Goal: Task Accomplishment & Management: Complete application form

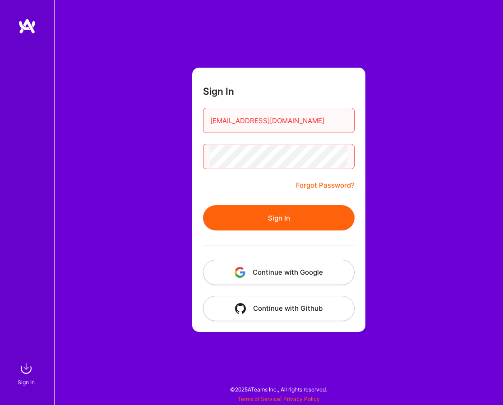
click at [290, 220] on button "Sign In" at bounding box center [279, 217] width 152 height 25
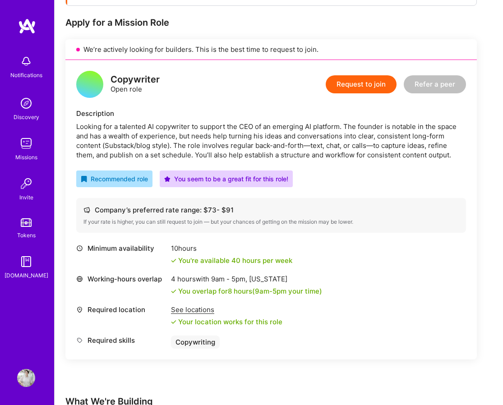
scroll to position [165, 0]
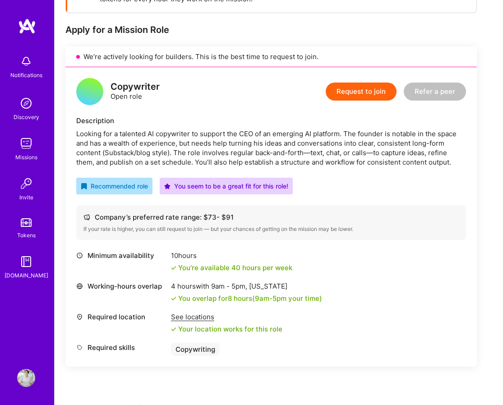
click at [351, 97] on button "Request to join" at bounding box center [361, 92] width 71 height 18
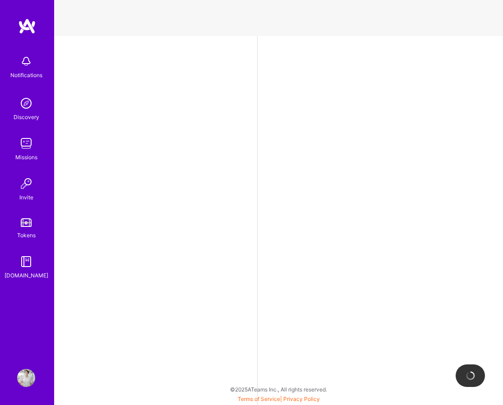
select select "US"
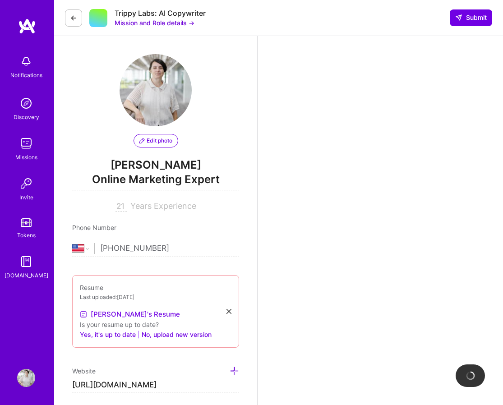
scroll to position [213, 0]
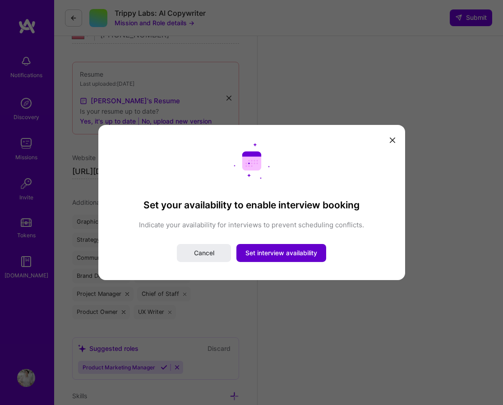
click at [277, 253] on span "Set interview availability" at bounding box center [281, 253] width 72 height 9
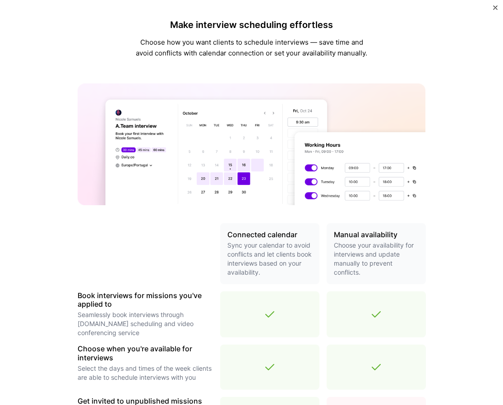
scroll to position [0, 0]
click at [493, 6] on img "Close" at bounding box center [495, 7] width 5 height 5
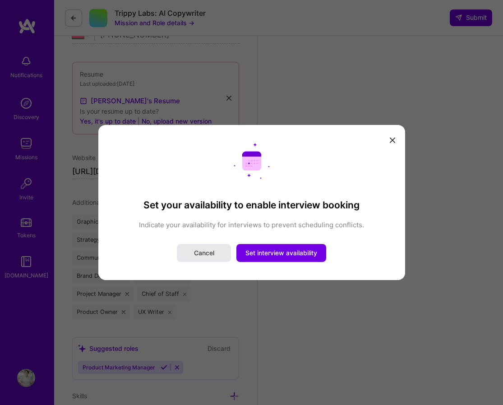
click at [204, 253] on span "Cancel" at bounding box center [204, 253] width 20 height 9
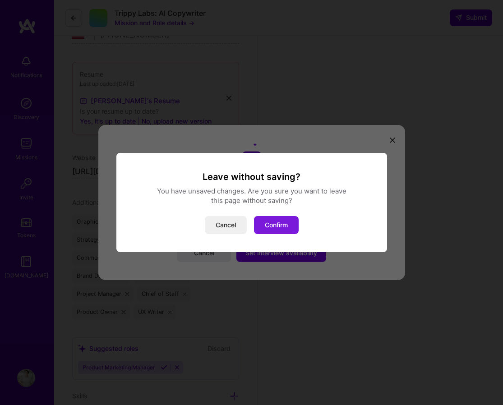
click at [289, 227] on button "Confirm" at bounding box center [276, 225] width 45 height 18
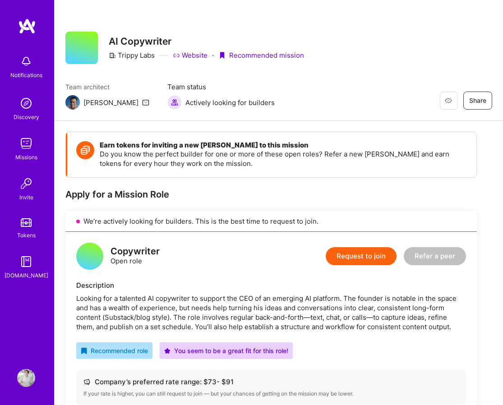
click at [382, 263] on button "Request to join" at bounding box center [361, 256] width 71 height 18
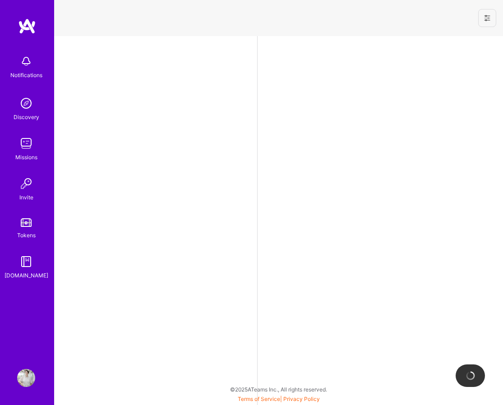
select select "US"
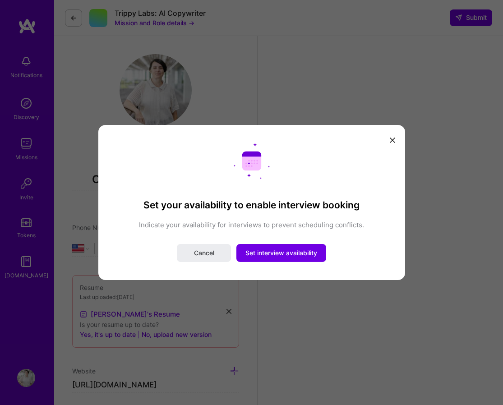
scroll to position [213, 0]
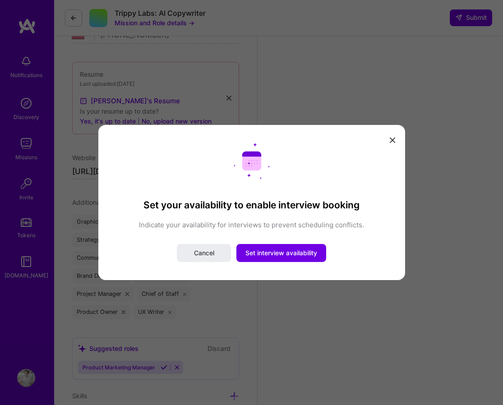
click at [396, 141] on button "modal" at bounding box center [392, 139] width 11 height 15
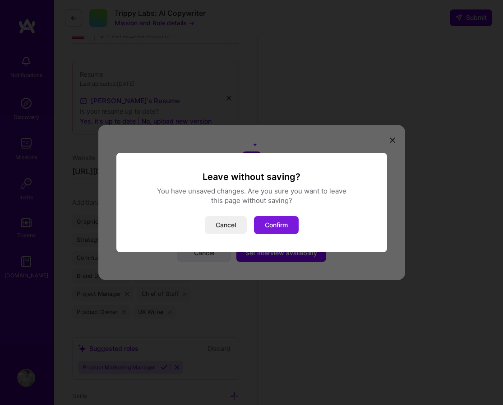
click at [281, 224] on button "Confirm" at bounding box center [276, 225] width 45 height 18
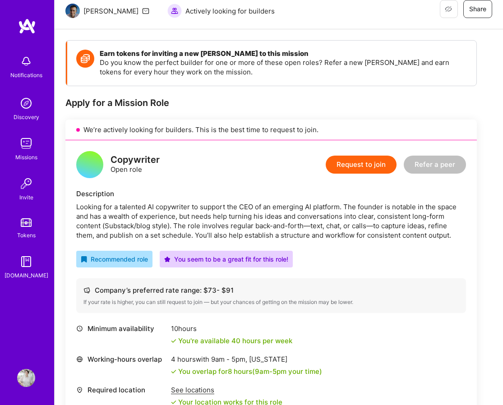
scroll to position [92, 0]
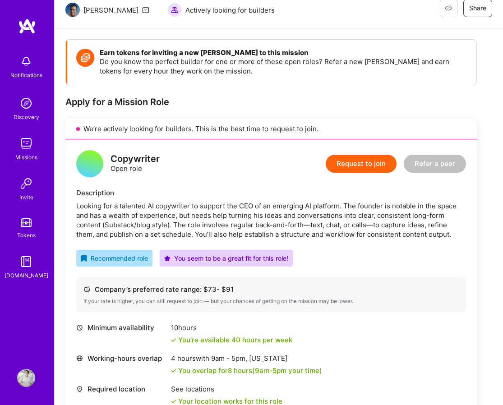
click at [343, 157] on button "Request to join" at bounding box center [361, 164] width 71 height 18
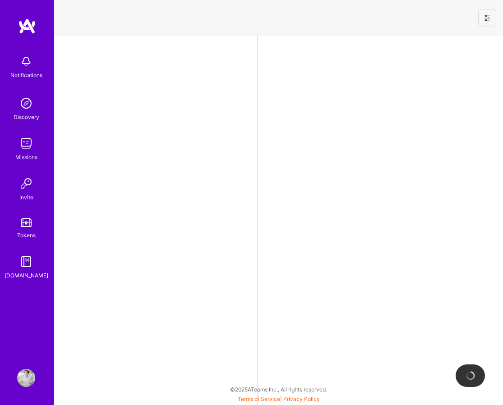
select select "US"
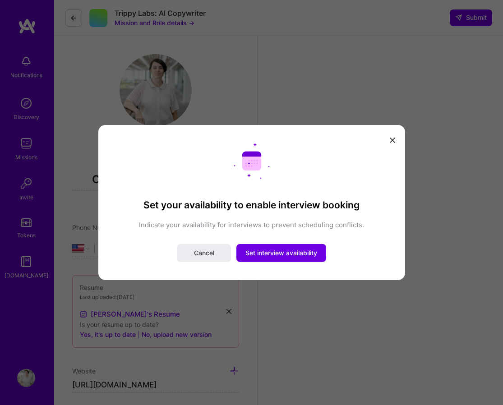
scroll to position [213, 0]
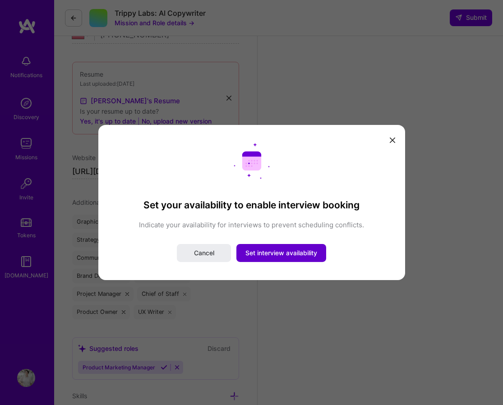
click at [271, 254] on span "Set interview availability" at bounding box center [281, 253] width 72 height 9
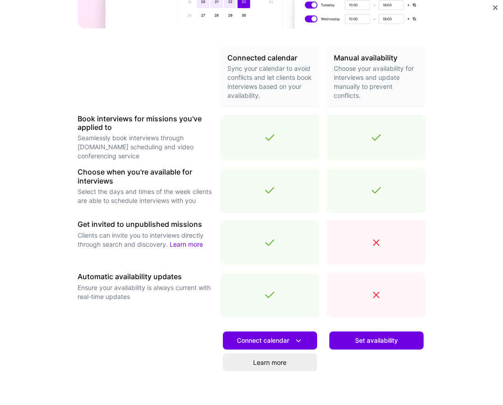
scroll to position [203, 0]
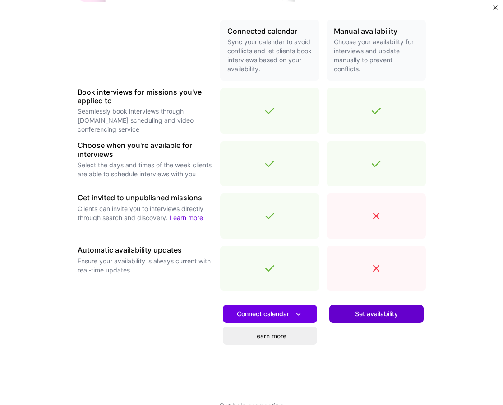
click at [383, 317] on span "Set availability" at bounding box center [376, 313] width 43 height 9
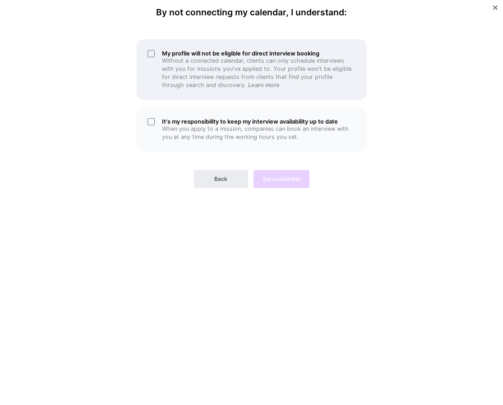
click at [151, 54] on div "My profile will not be eligible for direct interview booking Without a connecte…" at bounding box center [252, 69] width 230 height 61
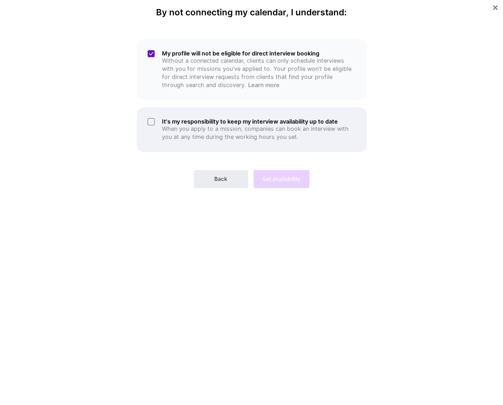
drag, startPoint x: 151, startPoint y: 119, endPoint x: 164, endPoint y: 127, distance: 15.4
click at [151, 119] on div "It's my responsibility to keep my interview availability up to date When you ap…" at bounding box center [252, 129] width 230 height 45
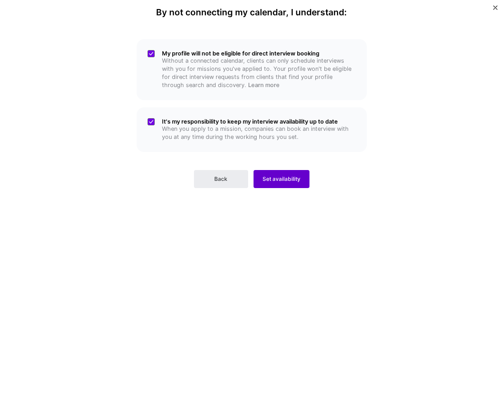
click at [297, 177] on span "Set availability" at bounding box center [282, 179] width 38 height 8
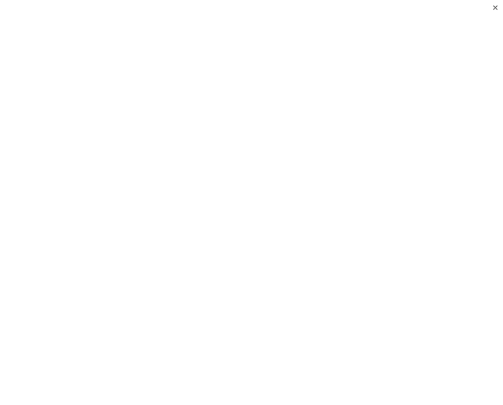
scroll to position [107, 0]
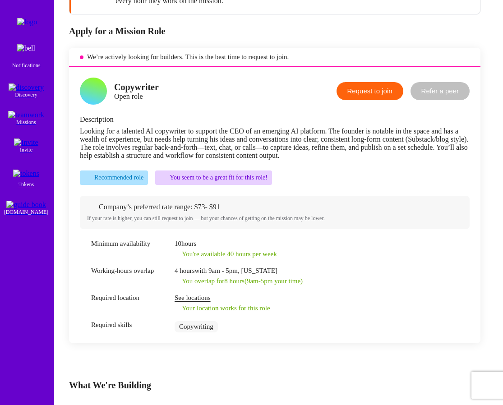
scroll to position [162, 0]
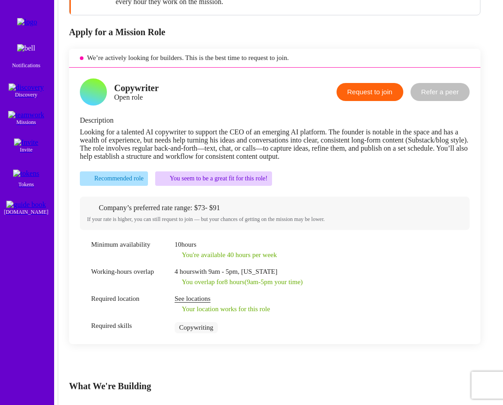
click at [364, 94] on button "Request to join" at bounding box center [369, 92] width 67 height 18
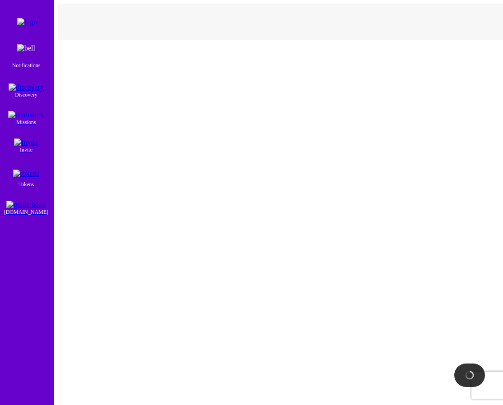
select select "US"
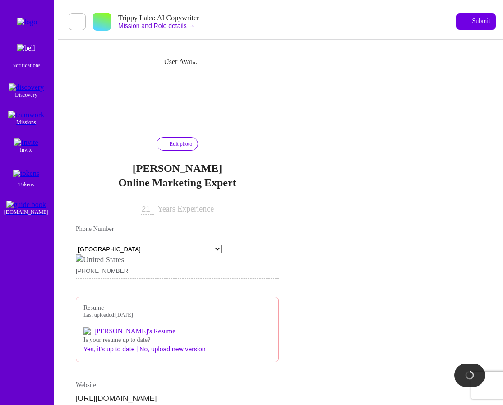
scroll to position [213, 0]
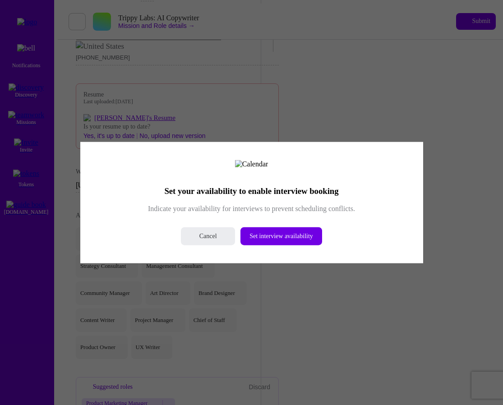
click at [405, 149] on button "modal" at bounding box center [410, 155] width 11 height 12
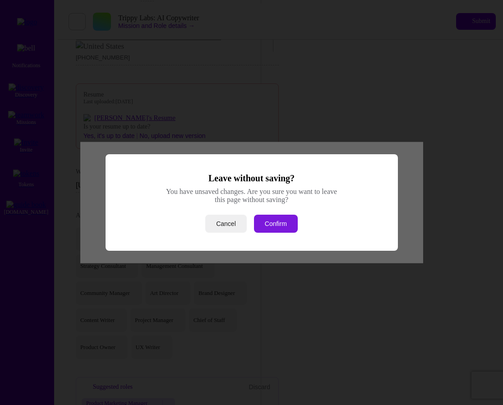
click at [266, 223] on button "Confirm" at bounding box center [276, 224] width 44 height 18
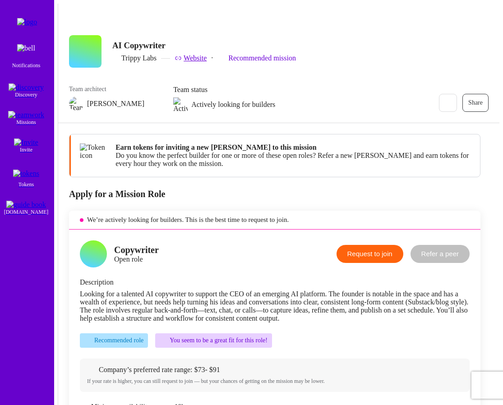
click at [148, 101] on icon at bounding box center [151, 103] width 7 height 7
click at [26, 209] on img at bounding box center [26, 205] width 40 height 8
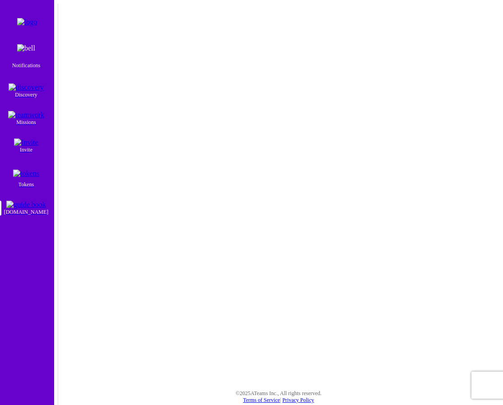
click at [27, 188] on link "Tokens" at bounding box center [26, 177] width 56 height 22
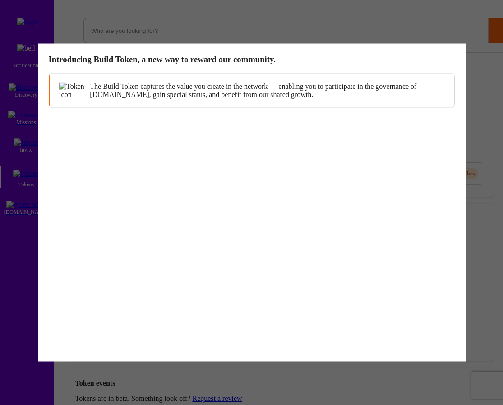
click at [450, 60] on icon "modal" at bounding box center [452, 56] width 5 height 5
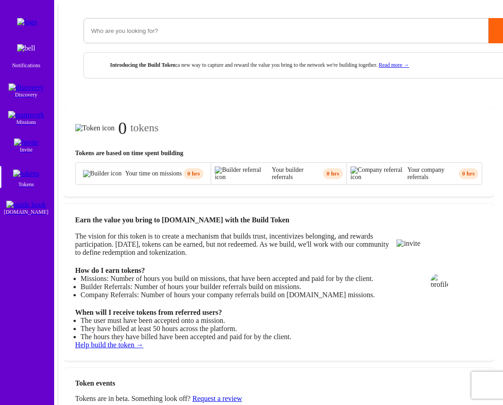
click at [23, 62] on img at bounding box center [26, 53] width 18 height 18
click at [24, 92] on img at bounding box center [26, 87] width 35 height 8
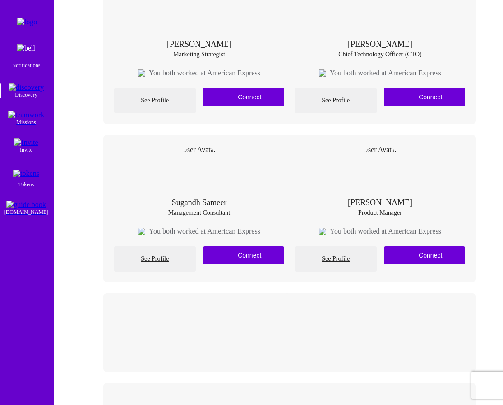
scroll to position [2325, 0]
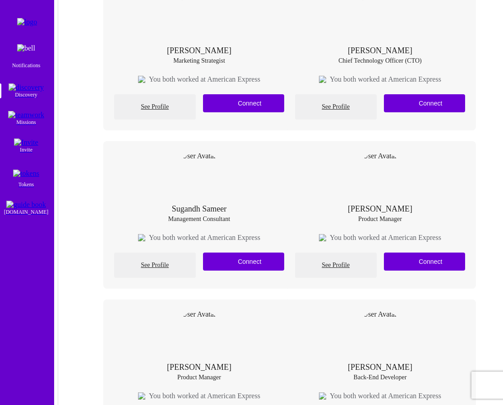
click at [23, 119] on img at bounding box center [26, 115] width 36 height 8
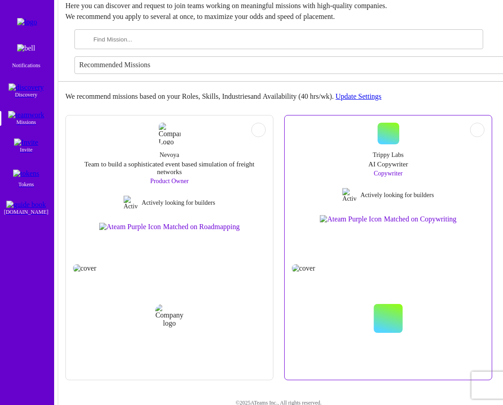
scroll to position [35, 0]
click at [385, 177] on span "Copywriter" at bounding box center [388, 173] width 29 height 7
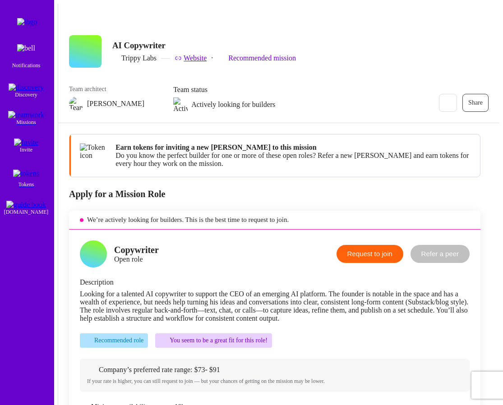
click at [359, 263] on button "Request to join" at bounding box center [369, 254] width 67 height 18
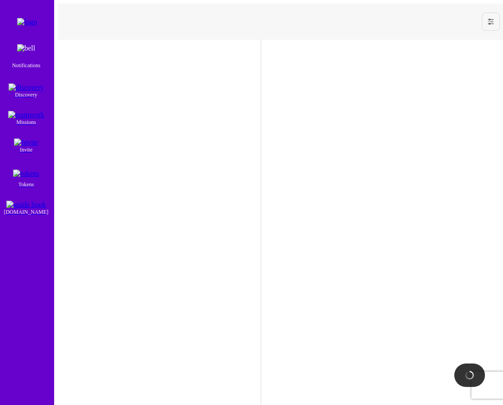
select select "US"
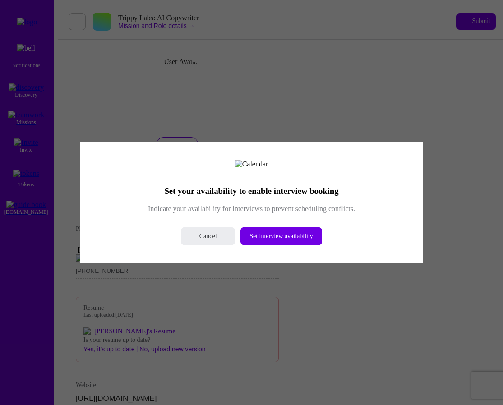
scroll to position [213, 0]
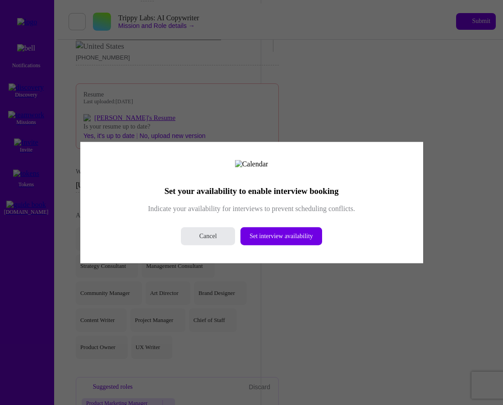
click at [203, 240] on span "Cancel" at bounding box center [208, 235] width 18 height 9
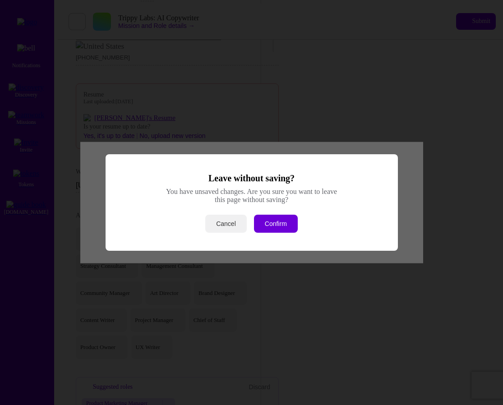
click at [234, 229] on button "Cancel" at bounding box center [225, 224] width 41 height 18
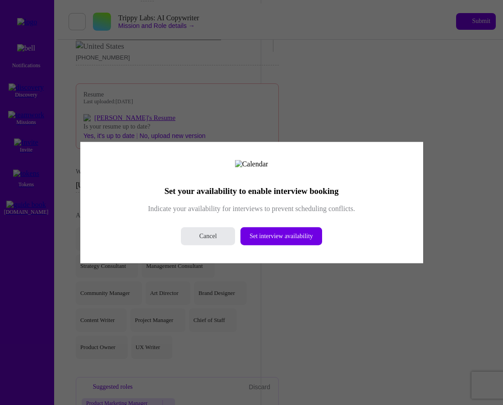
click at [210, 240] on span "Cancel" at bounding box center [208, 235] width 18 height 9
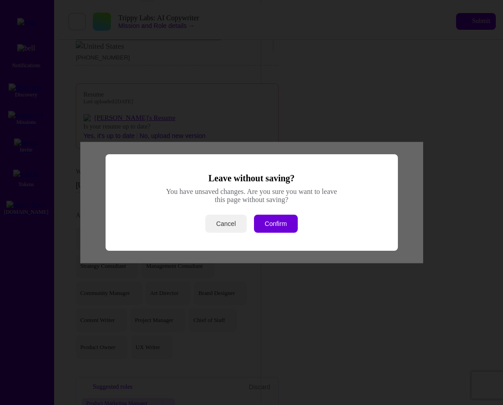
click at [228, 219] on button "Cancel" at bounding box center [225, 224] width 41 height 18
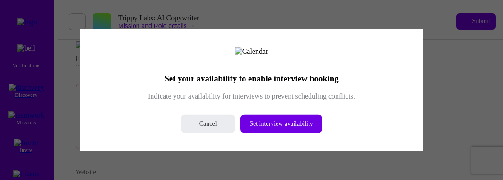
click at [473, 15] on div "Set your availability to enable interview booking Indicate your availability fo…" at bounding box center [251, 90] width 503 height 180
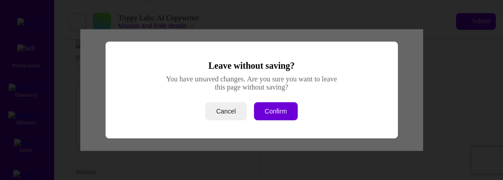
click at [473, 17] on div "Leave without saving? You have unsaved changes. Are you sure you want to leave …" at bounding box center [251, 90] width 503 height 180
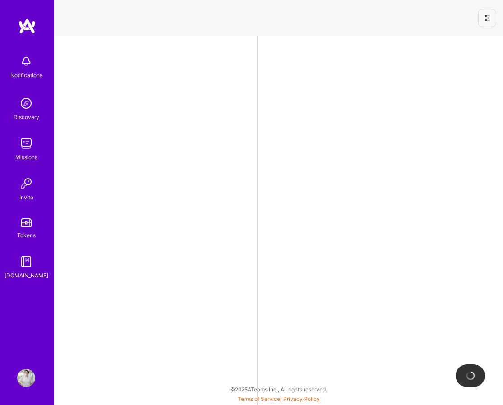
select select "US"
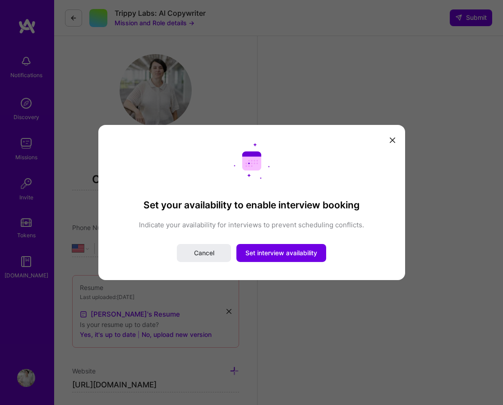
scroll to position [213, 0]
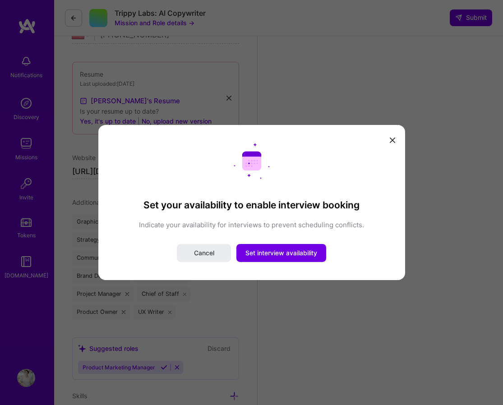
click at [390, 139] on icon "modal" at bounding box center [392, 140] width 5 height 5
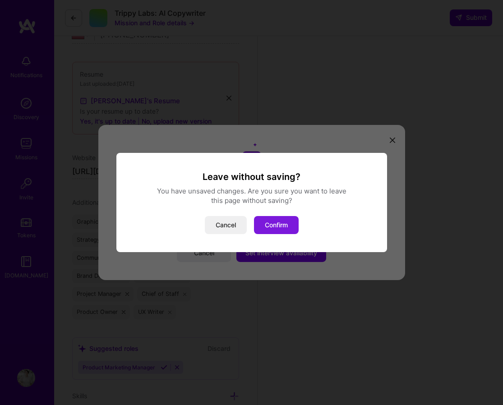
click at [269, 224] on button "Confirm" at bounding box center [276, 225] width 45 height 18
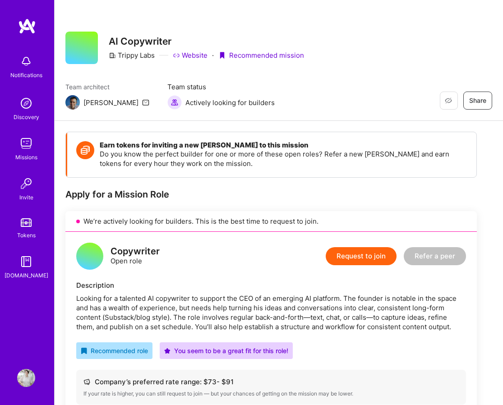
click at [28, 377] on img at bounding box center [26, 378] width 18 height 18
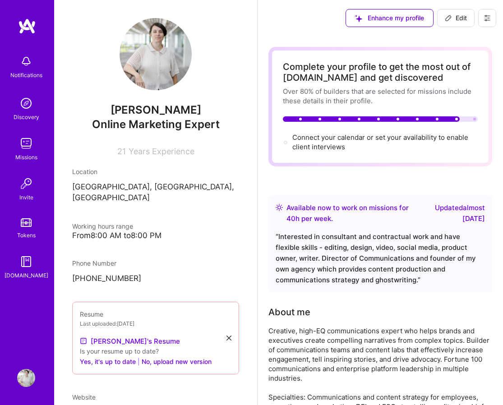
click at [22, 151] on img at bounding box center [26, 143] width 18 height 18
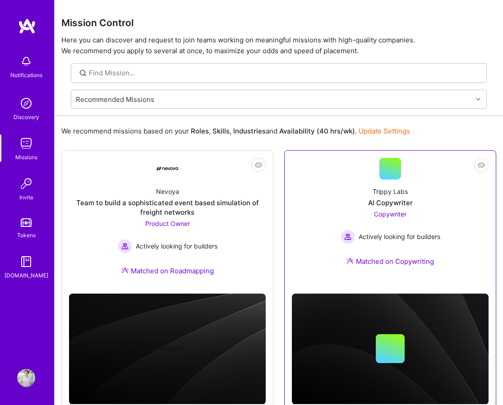
click at [392, 212] on span "Copywriter" at bounding box center [390, 214] width 32 height 8
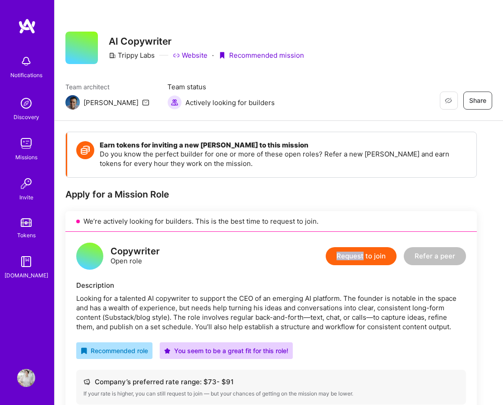
click at [342, 260] on button "Request to join" at bounding box center [361, 256] width 71 height 18
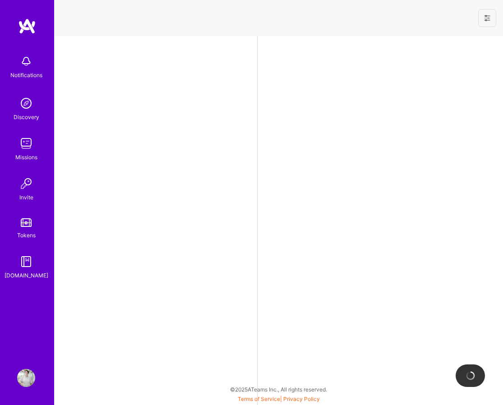
select select "US"
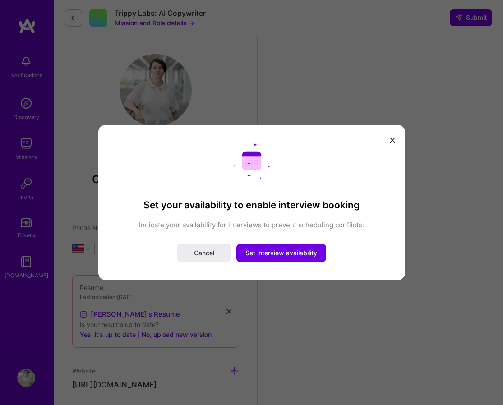
scroll to position [213, 0]
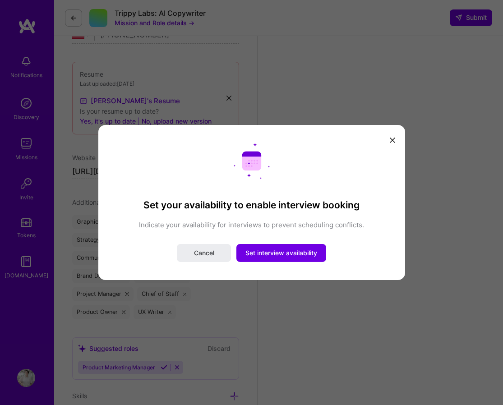
click at [391, 139] on icon "modal" at bounding box center [392, 140] width 5 height 5
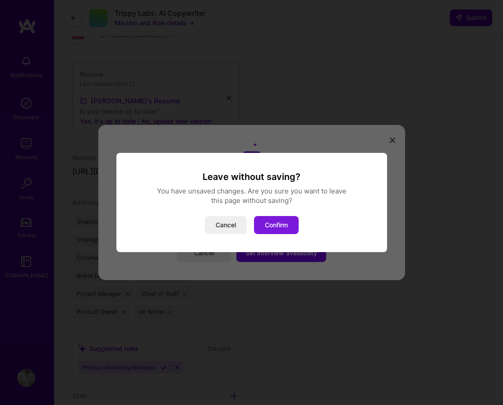
click at [271, 223] on button "Confirm" at bounding box center [276, 225] width 45 height 18
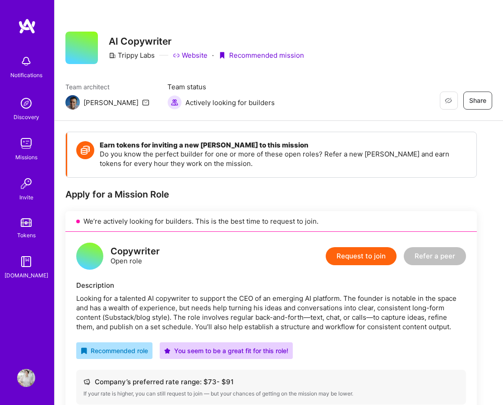
click at [142, 102] on icon at bounding box center [145, 102] width 7 height 7
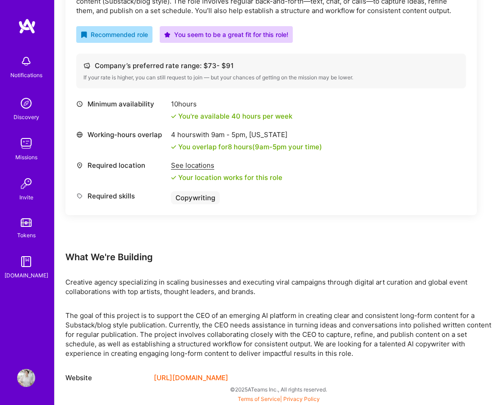
scroll to position [316, 0]
click at [187, 378] on link "[URL][DOMAIN_NAME]" at bounding box center [191, 378] width 74 height 11
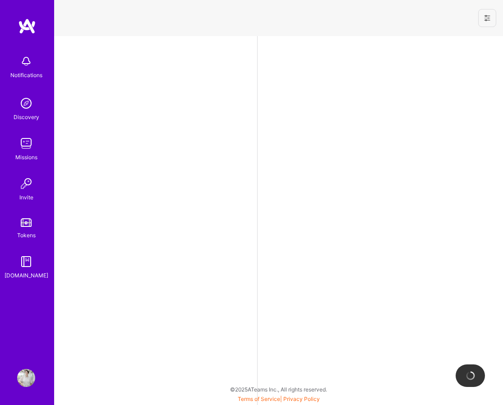
select select "US"
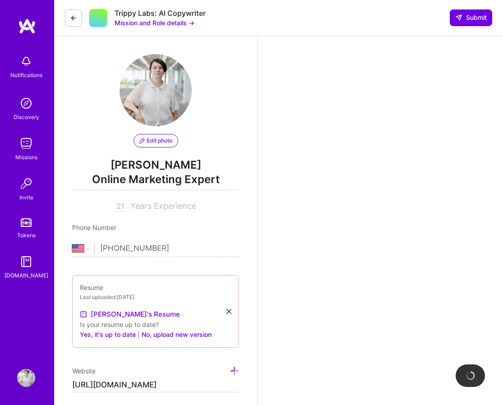
scroll to position [213, 0]
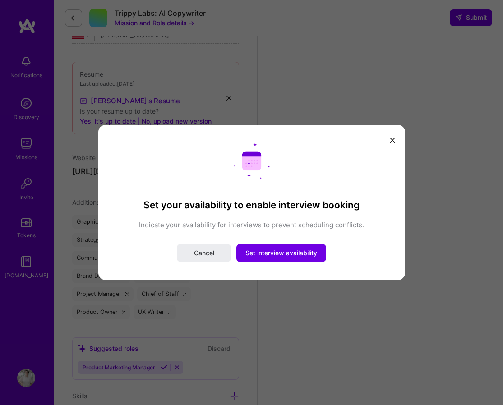
click at [390, 139] on icon "modal" at bounding box center [392, 140] width 5 height 5
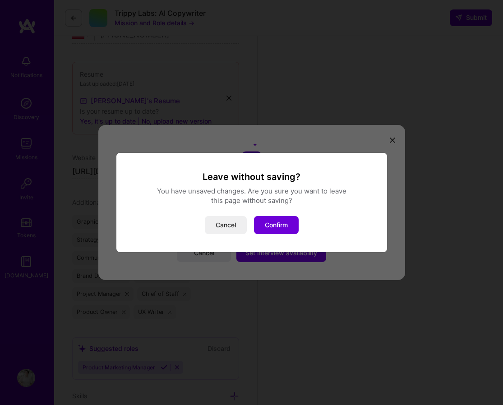
click at [226, 226] on button "Cancel" at bounding box center [226, 225] width 42 height 18
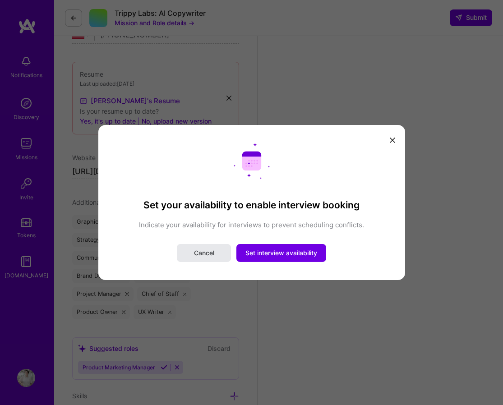
click at [197, 249] on span "Cancel" at bounding box center [204, 253] width 20 height 9
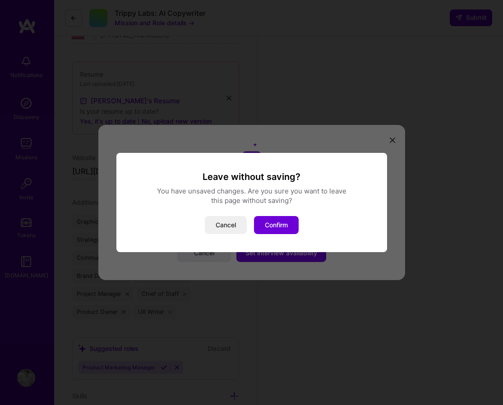
click at [229, 229] on button "Cancel" at bounding box center [226, 225] width 42 height 18
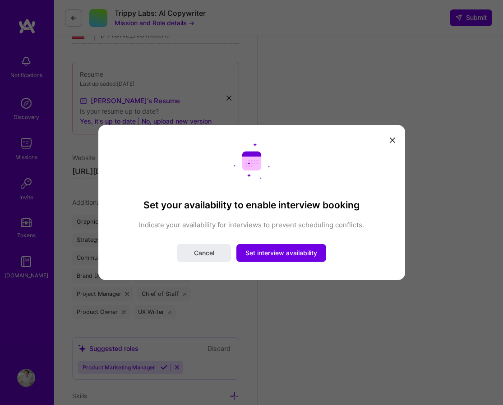
click at [391, 138] on icon "modal" at bounding box center [392, 140] width 5 height 5
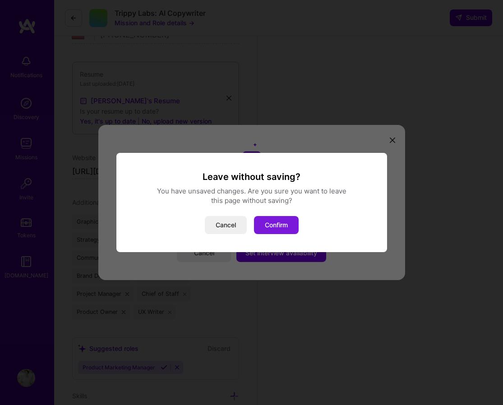
click at [282, 228] on button "Confirm" at bounding box center [276, 225] width 45 height 18
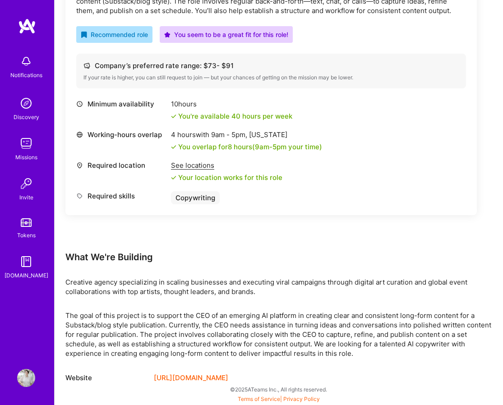
scroll to position [316, 0]
click at [22, 149] on img at bounding box center [26, 143] width 18 height 18
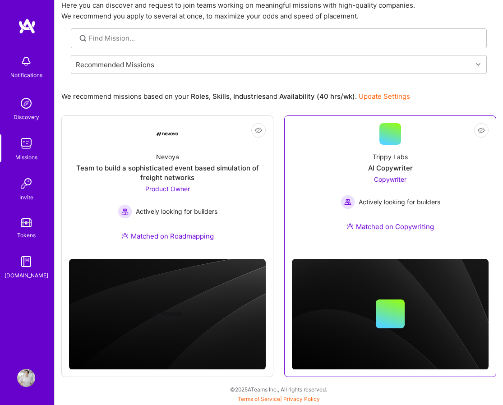
scroll to position [35, 0]
click at [347, 177] on div "Copywriter Actively looking for builders" at bounding box center [391, 192] width 100 height 35
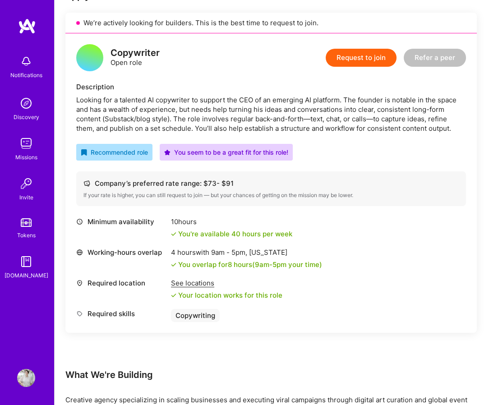
scroll to position [213, 0]
